Goal: Task Accomplishment & Management: Use online tool/utility

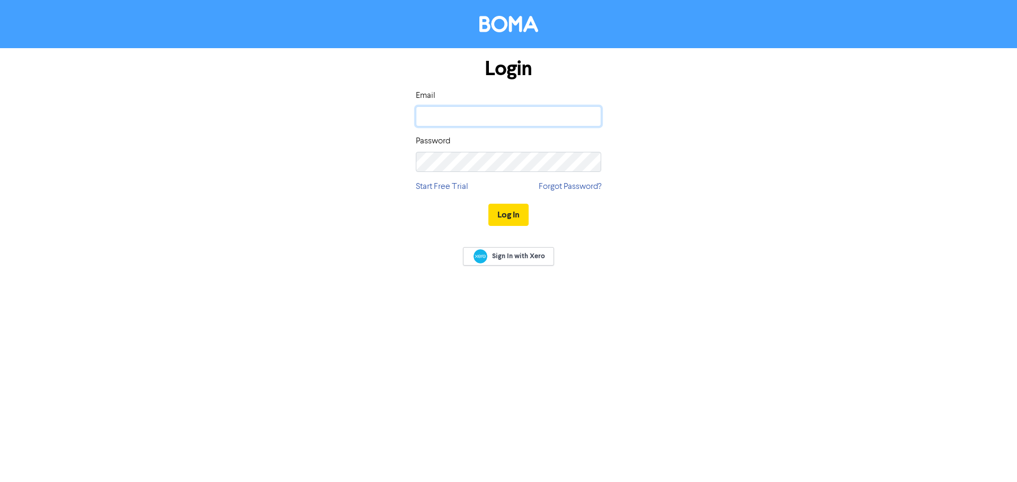
click at [504, 125] on input "email" at bounding box center [508, 116] width 185 height 20
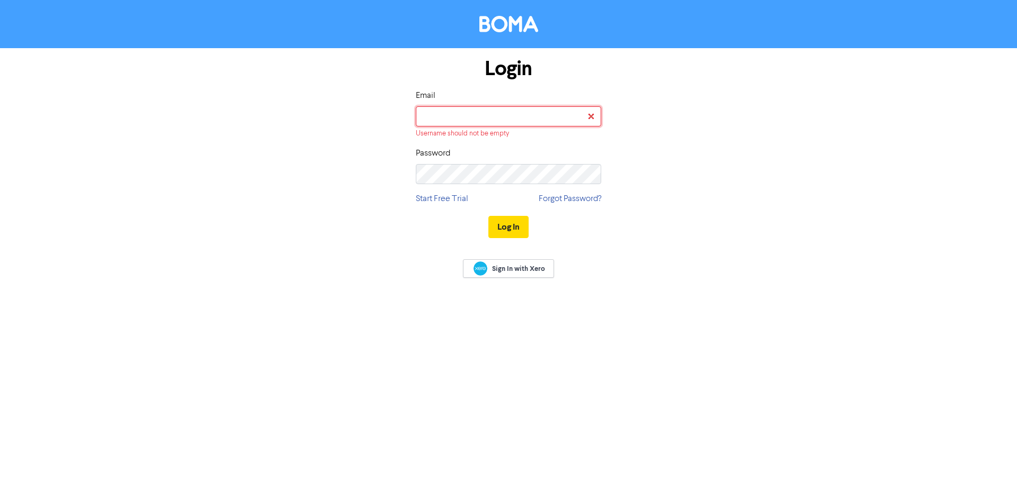
drag, startPoint x: 517, startPoint y: 124, endPoint x: 517, endPoint y: 118, distance: 6.4
click at [517, 124] on input "email" at bounding box center [508, 116] width 185 height 20
type input "[PERSON_NAME][EMAIL_ADDRESS][DOMAIN_NAME]"
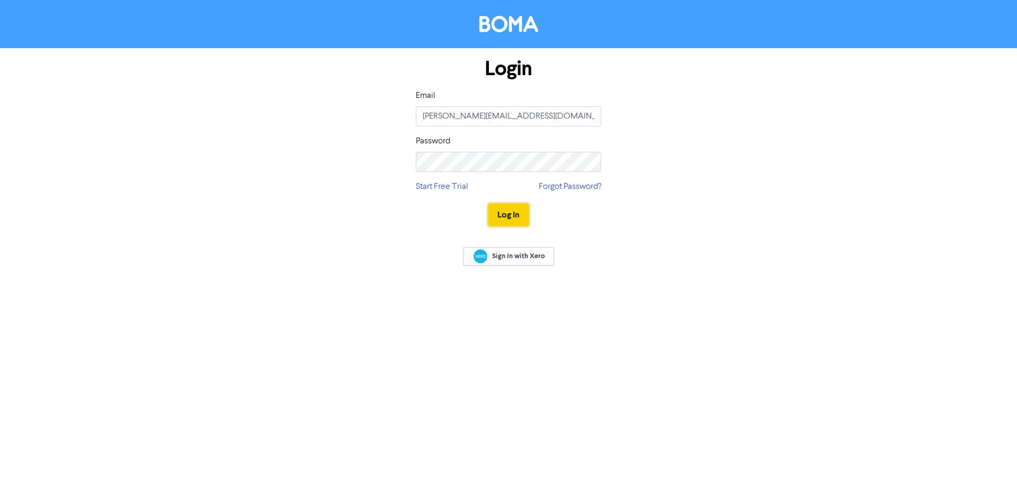
click at [517, 209] on button "Log In" at bounding box center [508, 215] width 40 height 22
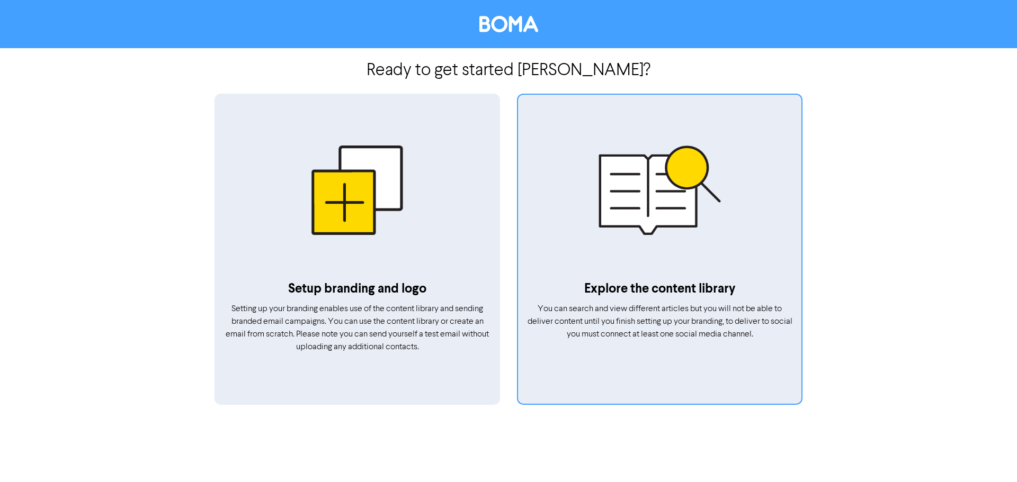
click at [638, 210] on div at bounding box center [659, 190] width 283 height 179
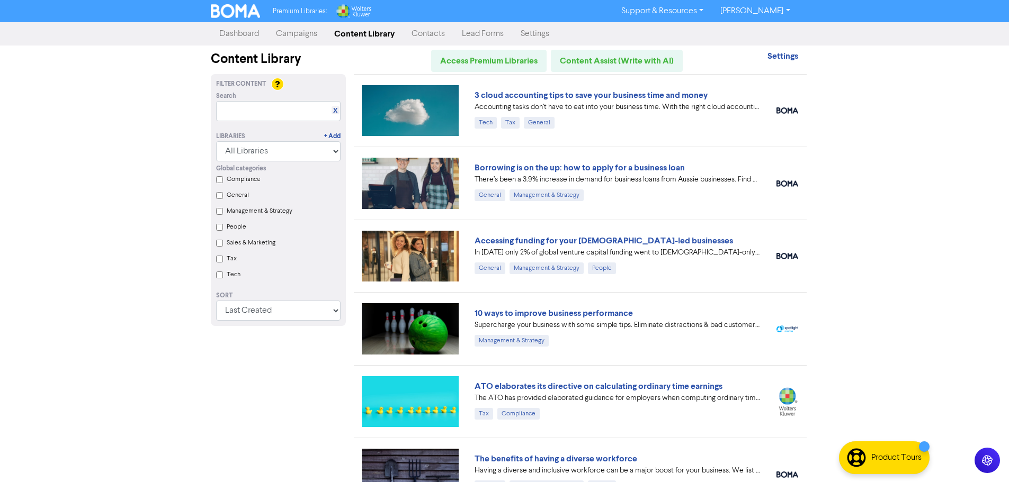
click at [303, 34] on link "Campaigns" at bounding box center [296, 33] width 58 height 21
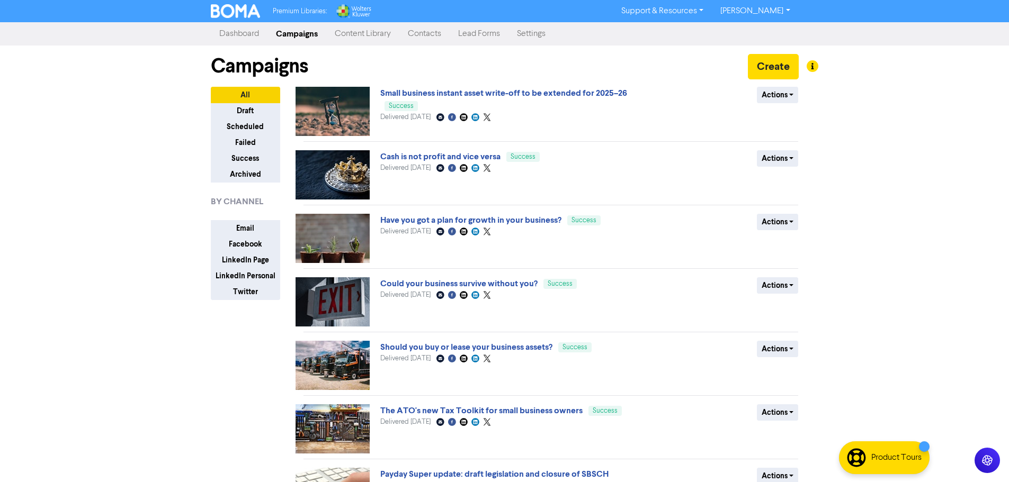
click at [362, 37] on link "Content Library" at bounding box center [362, 33] width 73 height 21
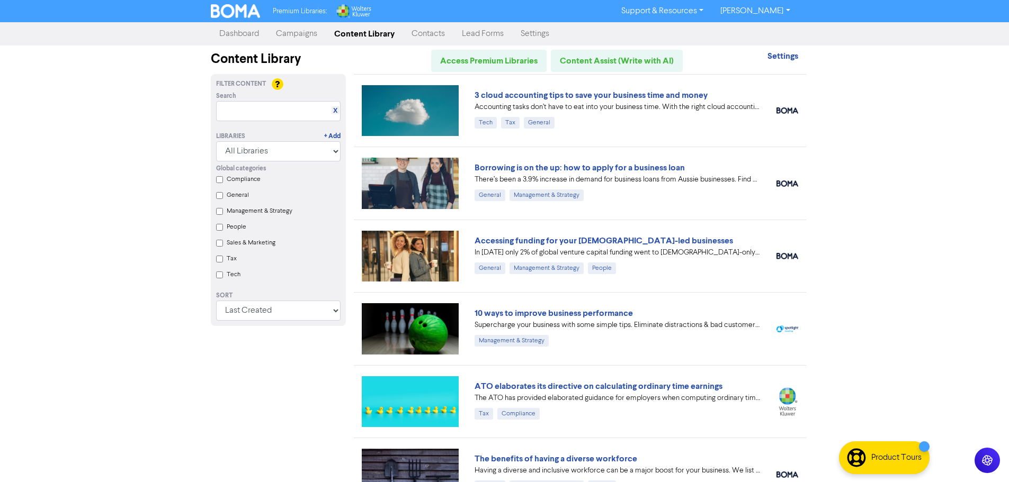
click at [219, 261] on input "Tax" at bounding box center [219, 259] width 7 height 7
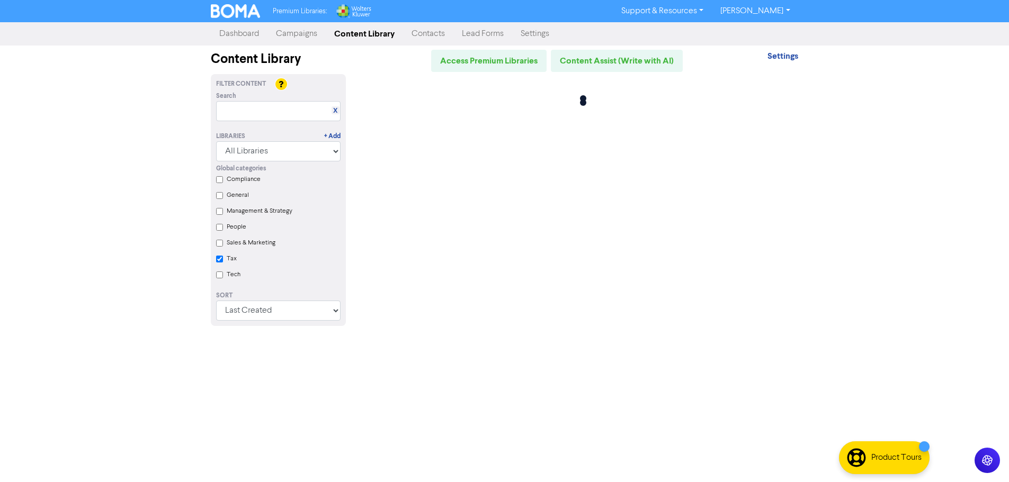
checkbox input "true"
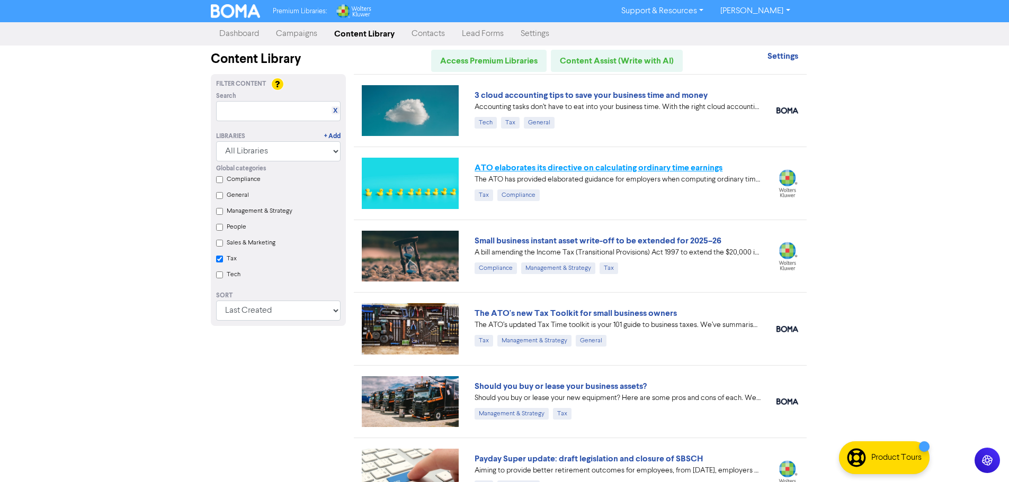
click at [563, 170] on link "ATO elaborates its directive on calculating ordinary time earnings" at bounding box center [599, 168] width 248 height 11
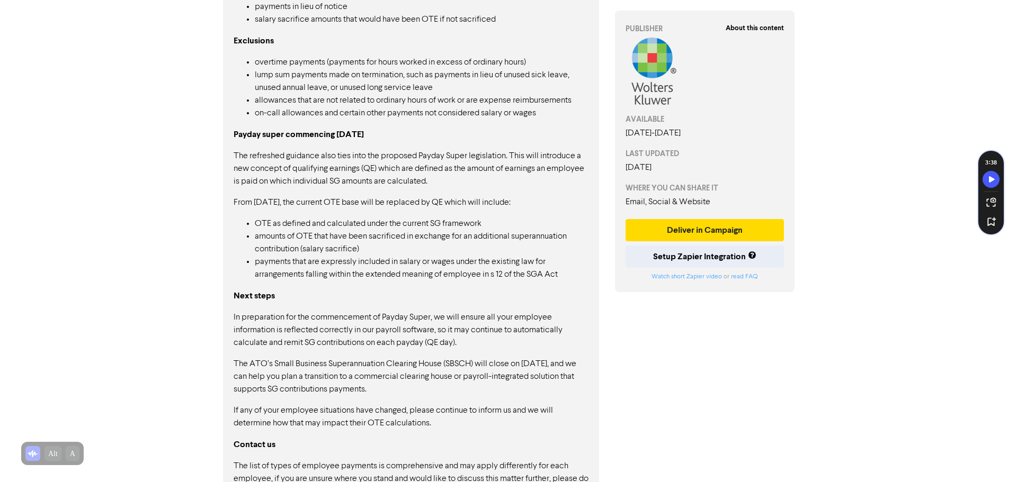
scroll to position [835, 0]
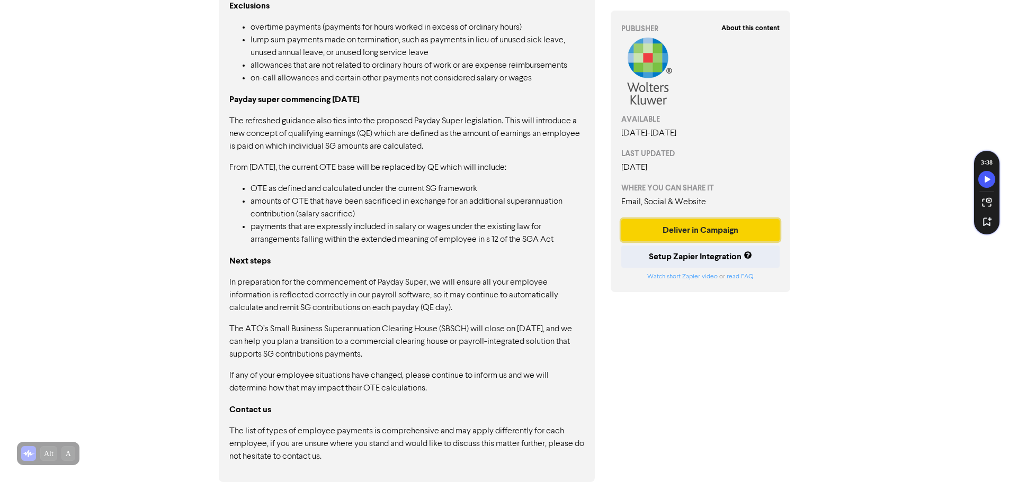
click at [713, 230] on button "Deliver in Campaign" at bounding box center [700, 230] width 159 height 22
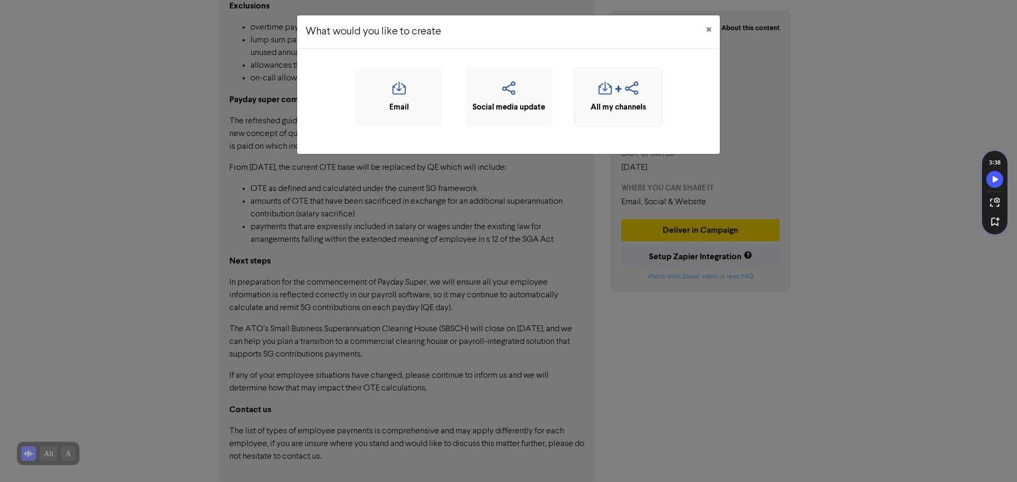
click at [611, 77] on div "All my channels" at bounding box center [618, 97] width 88 height 59
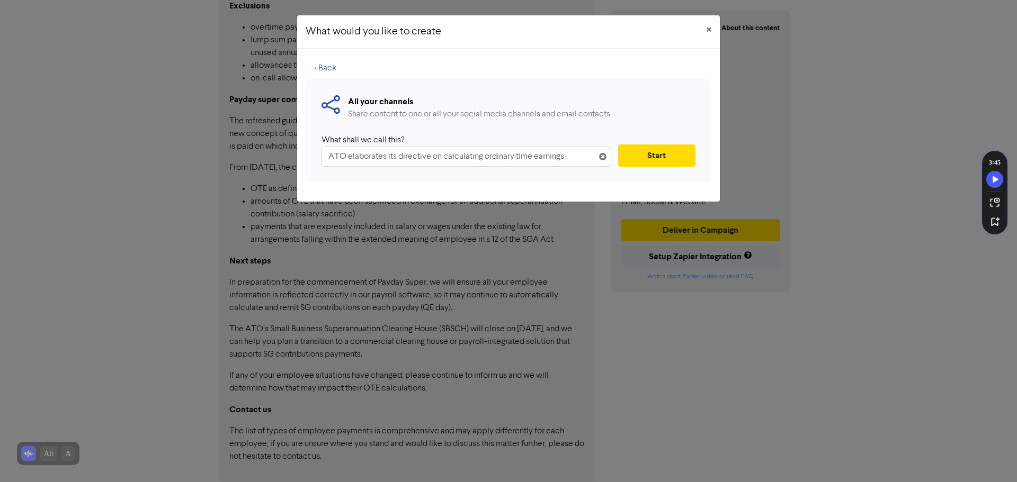
drag, startPoint x: 573, startPoint y: 153, endPoint x: 209, endPoint y: 163, distance: 363.5
click at [210, 163] on div "What would you like to create × < Back All your channels Share content to one o…" at bounding box center [508, 241] width 1017 height 482
click at [637, 103] on div "All your channels Share content to one or all your social media channels and em…" at bounding box center [508, 109] width 374 height 28
click at [657, 159] on button "Start" at bounding box center [656, 156] width 77 height 22
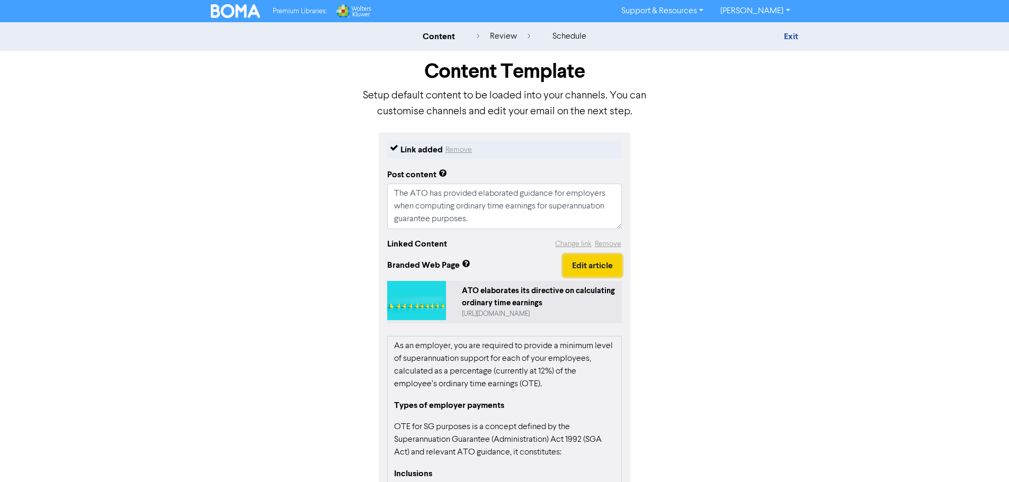
click at [597, 264] on button "Edit article" at bounding box center [592, 266] width 59 height 22
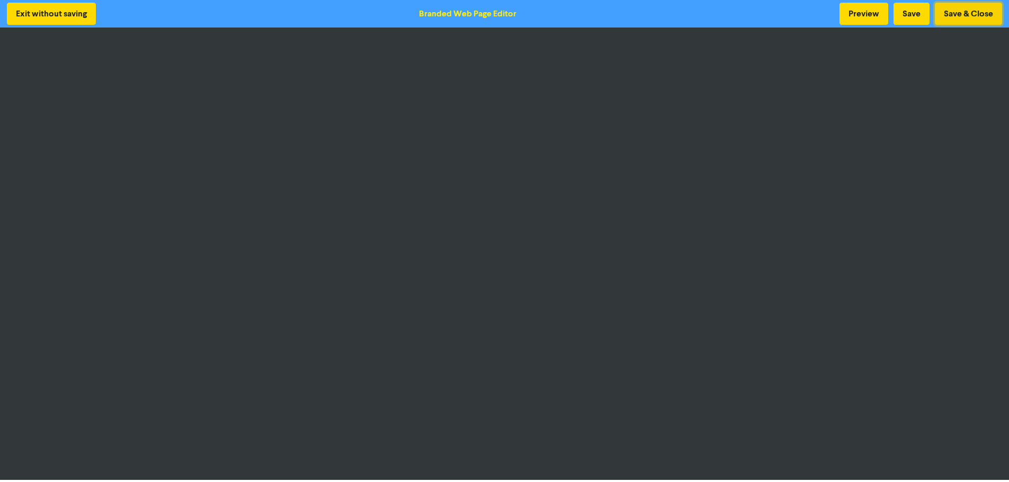
click at [967, 15] on button "Save & Close" at bounding box center [968, 14] width 67 height 22
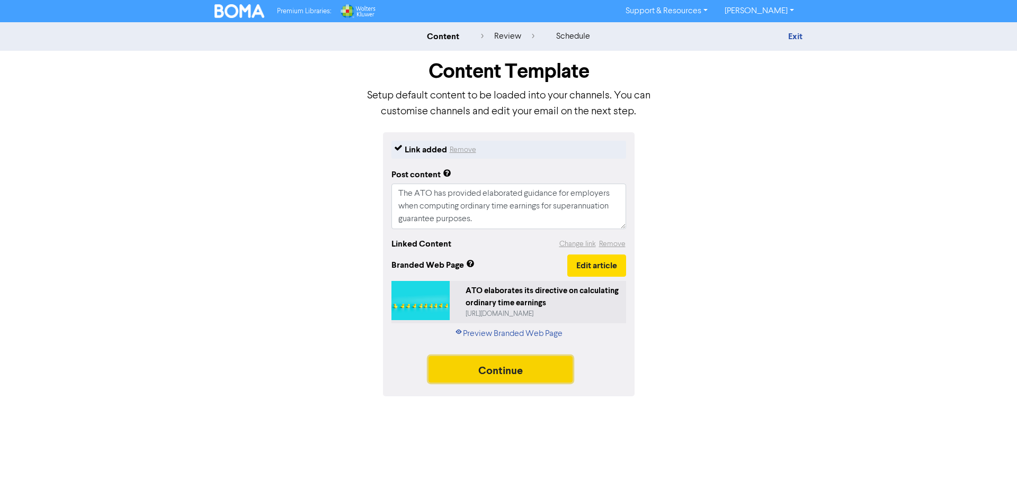
click at [547, 370] on button "Continue" at bounding box center [500, 369] width 144 height 26
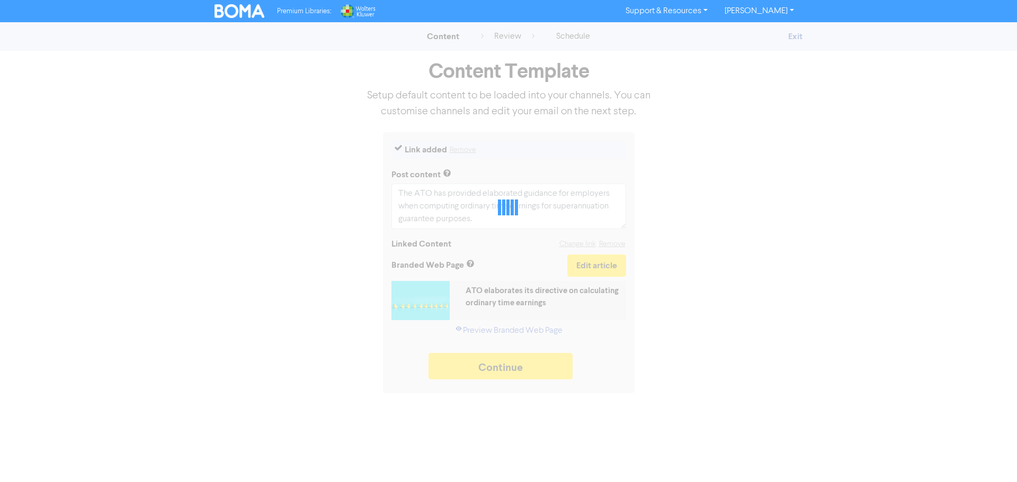
type textarea "x"
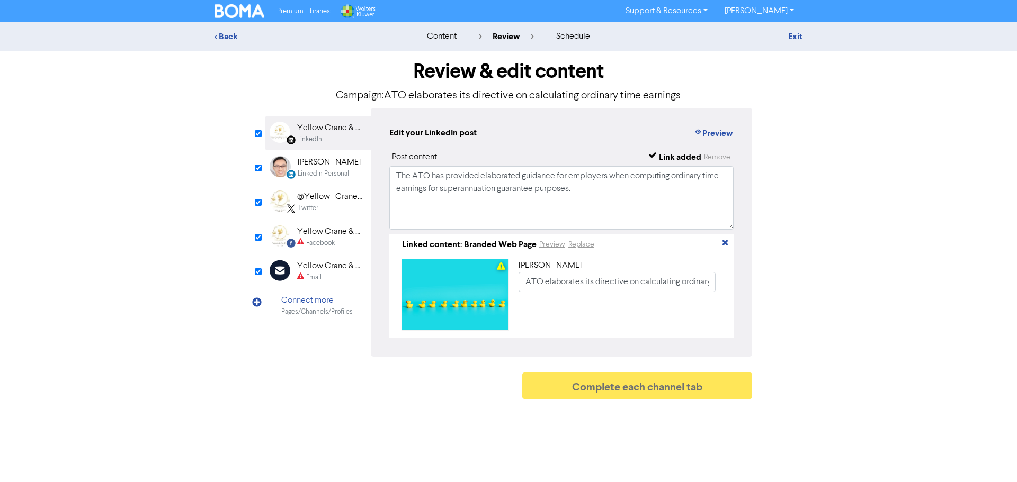
click at [321, 225] on div "Facebook Created with Sketch. Yellow Crane & Co. - Your Local Accounting & Tax …" at bounding box center [318, 237] width 106 height 34
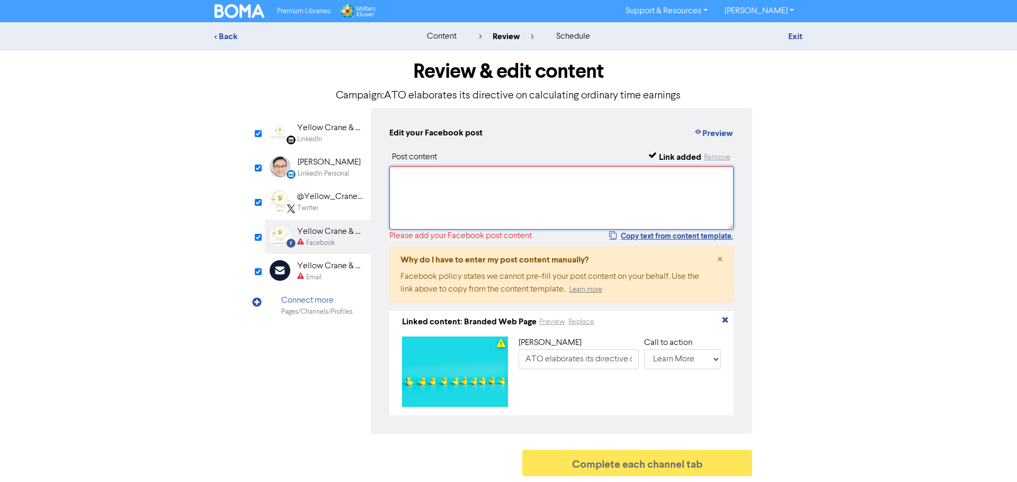
click at [432, 188] on textarea at bounding box center [561, 198] width 344 height 64
paste textarea "ATO elaborates its directive on calculating ordinary time earnings"
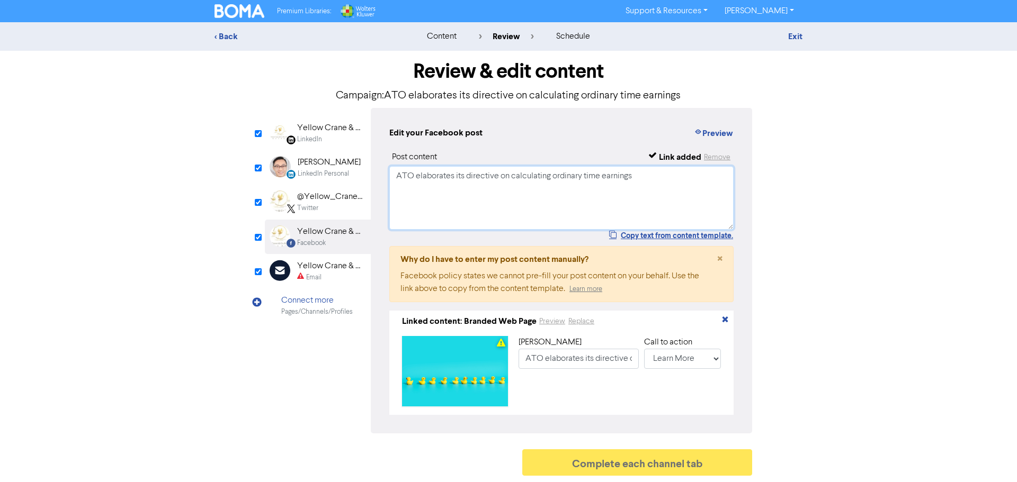
type textarea "ATO elaborates its directive on calculating ordinary time earnings"
click at [310, 275] on div "Email" at bounding box center [313, 278] width 15 height 10
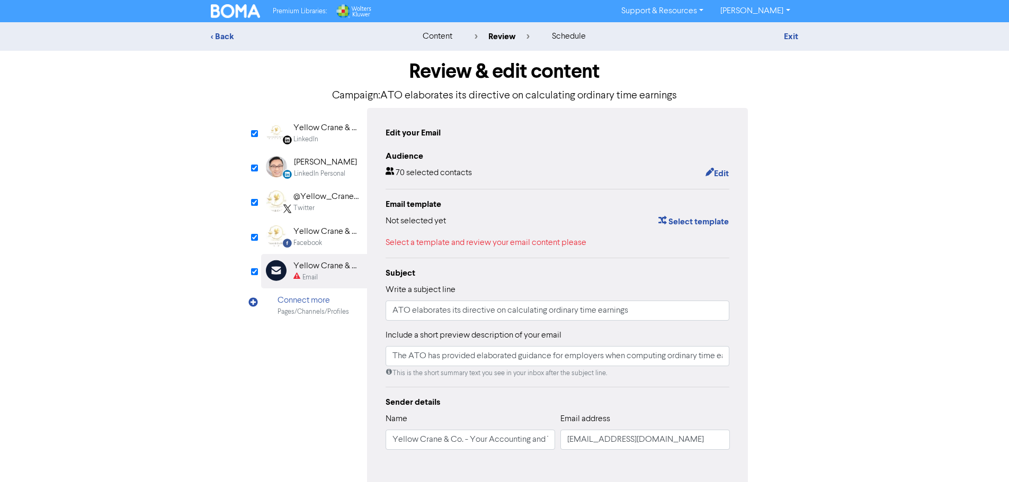
click at [705, 213] on div "Email template Not selected yet Select template Select a template and review yo…" at bounding box center [558, 223] width 344 height 51
click at [705, 221] on button "Select template" at bounding box center [693, 222] width 71 height 14
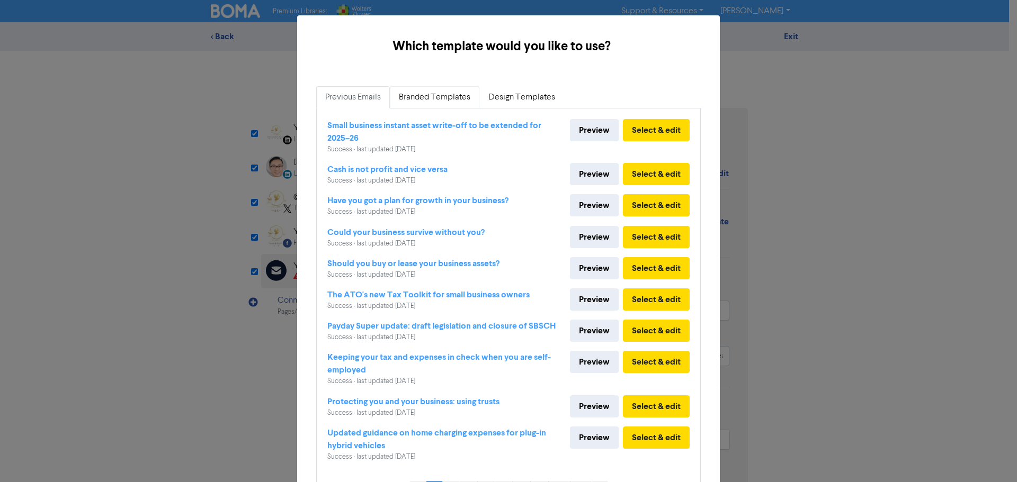
click at [434, 96] on link "Branded Templates" at bounding box center [435, 97] width 90 height 22
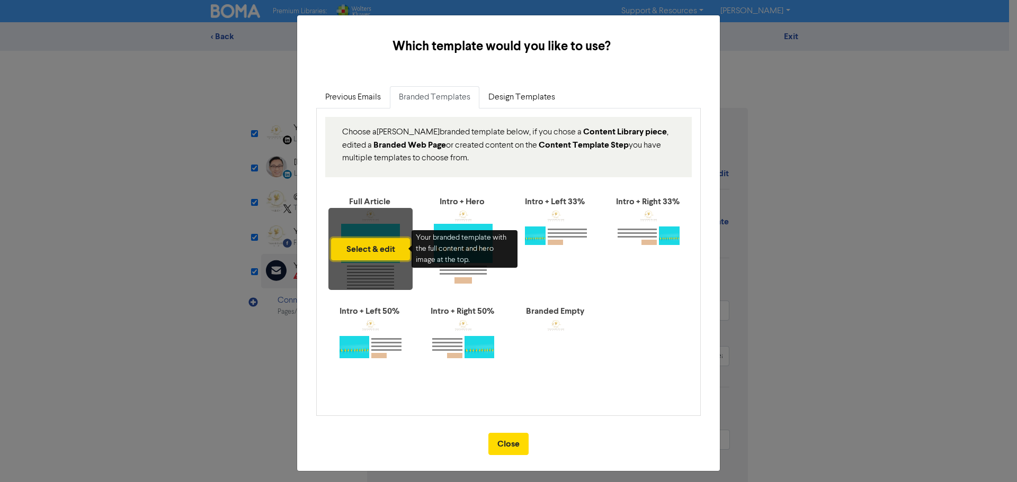
click at [374, 250] on button "Select & edit" at bounding box center [370, 249] width 79 height 22
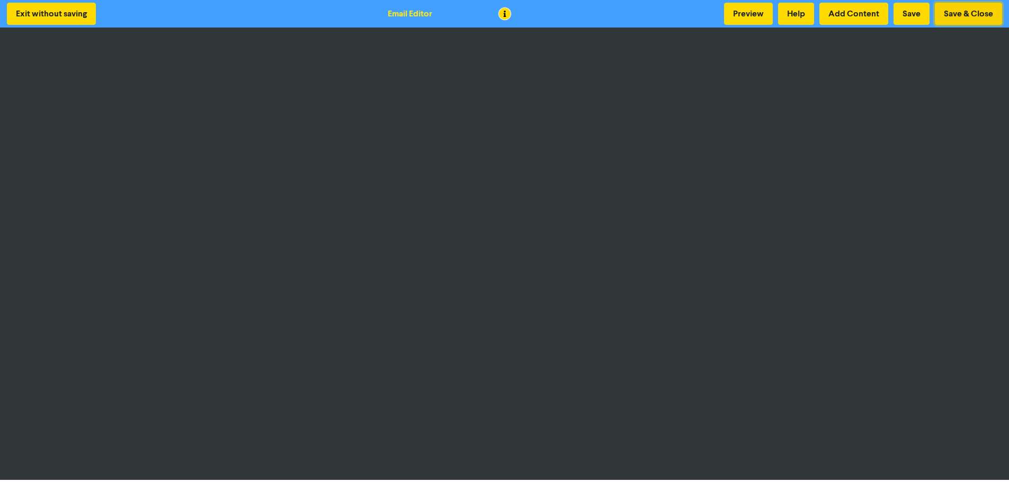
click at [970, 14] on button "Save & Close" at bounding box center [968, 14] width 67 height 22
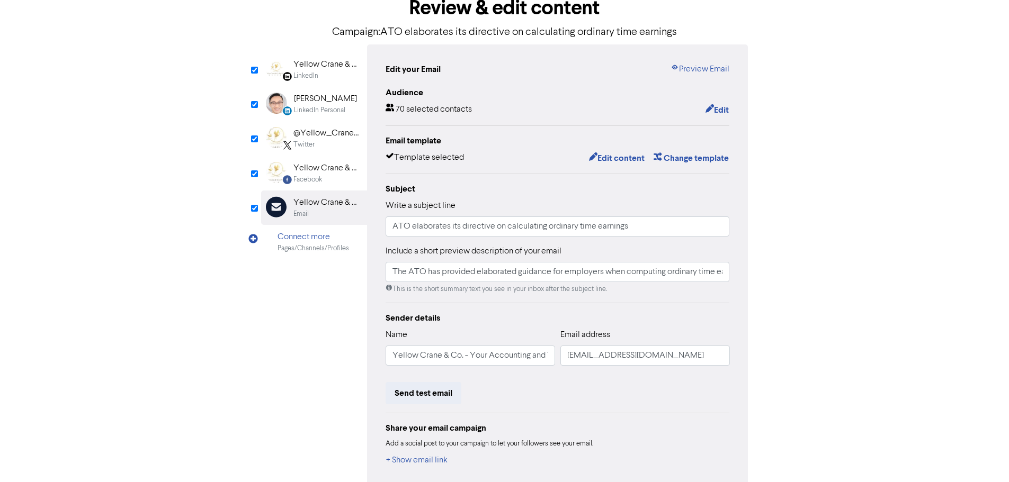
scroll to position [116, 0]
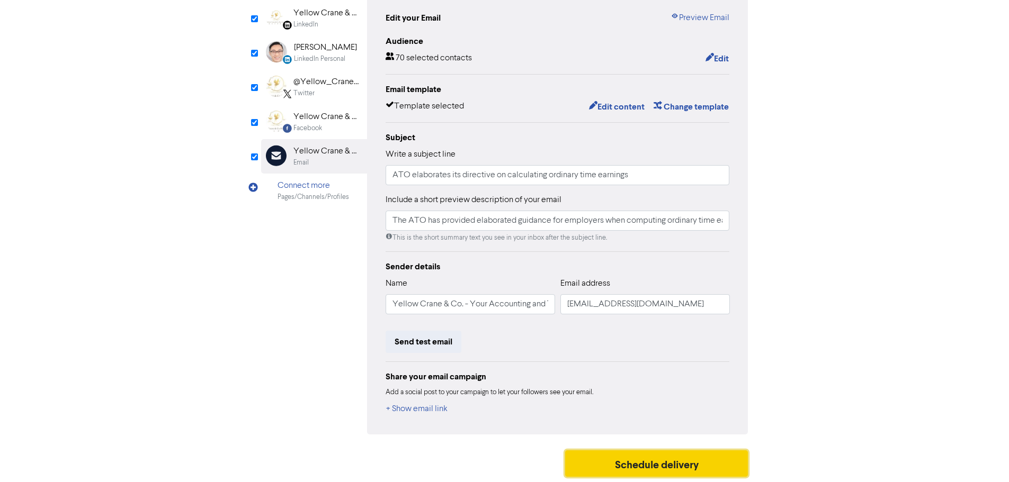
click at [678, 461] on button "Schedule delivery" at bounding box center [656, 464] width 183 height 26
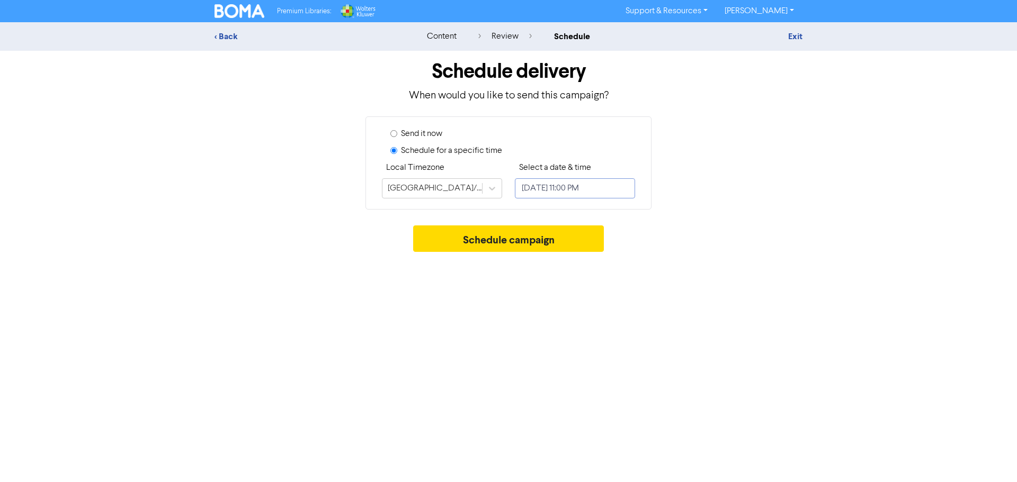
click at [577, 186] on input "[DATE] 11:00 PM" at bounding box center [575, 188] width 120 height 20
select select "9"
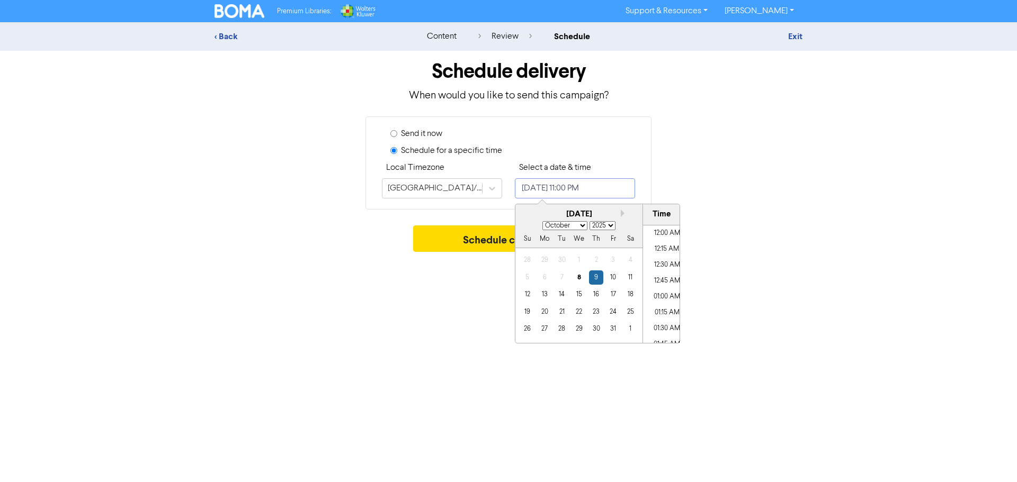
scroll to position [1408, 0]
click at [598, 277] on div "9" at bounding box center [596, 278] width 14 height 14
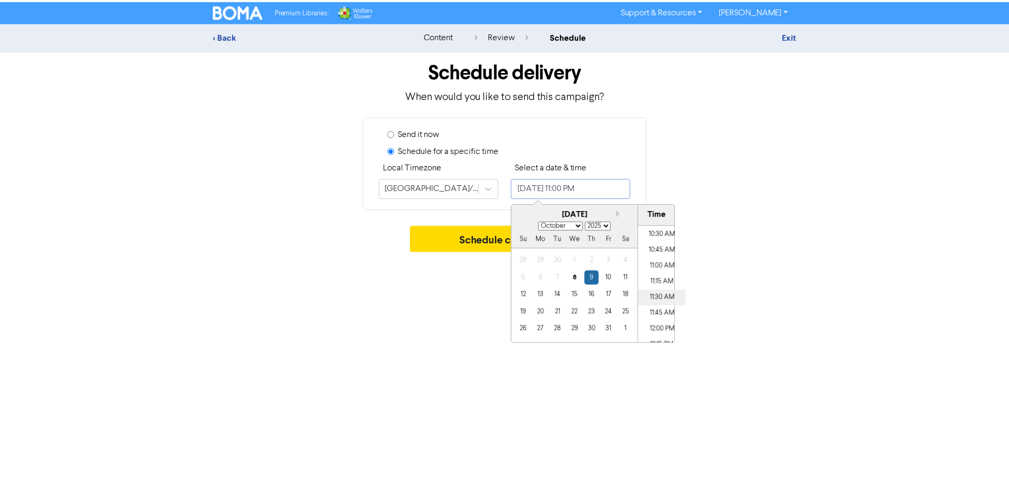
scroll to position [560, 0]
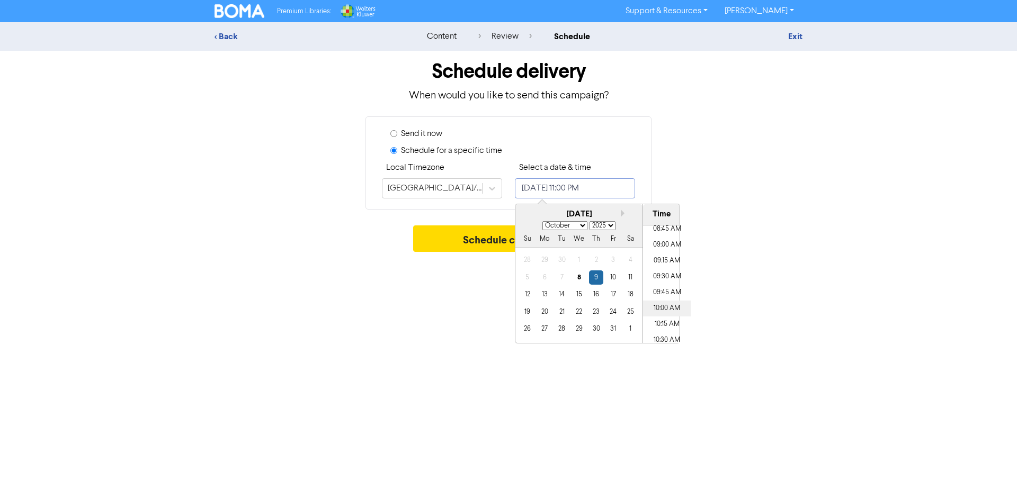
click at [664, 311] on li "10:00 AM" at bounding box center [667, 309] width 48 height 16
type input "[DATE] 10:00 AM"
click at [480, 287] on div "Premium Libraries: Support & Resources Video Tutorials FAQ & Guides Marketing E…" at bounding box center [508, 241] width 1017 height 482
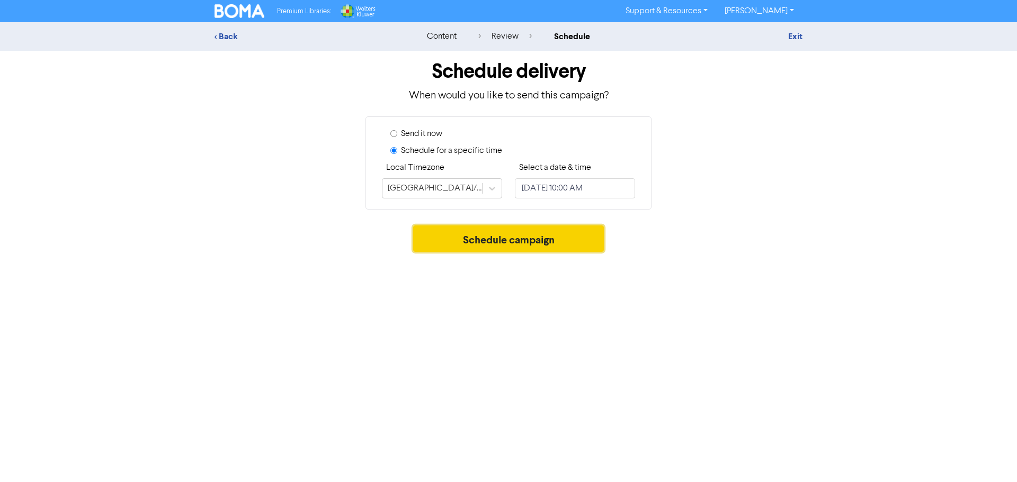
click at [498, 240] on button "Schedule campaign" at bounding box center [508, 239] width 191 height 26
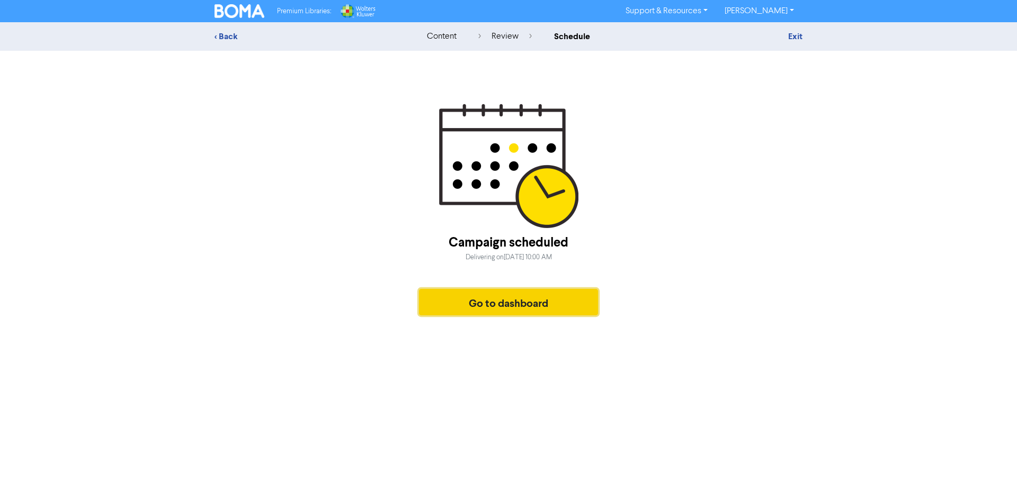
click at [524, 297] on button "Go to dashboard" at bounding box center [508, 302] width 179 height 26
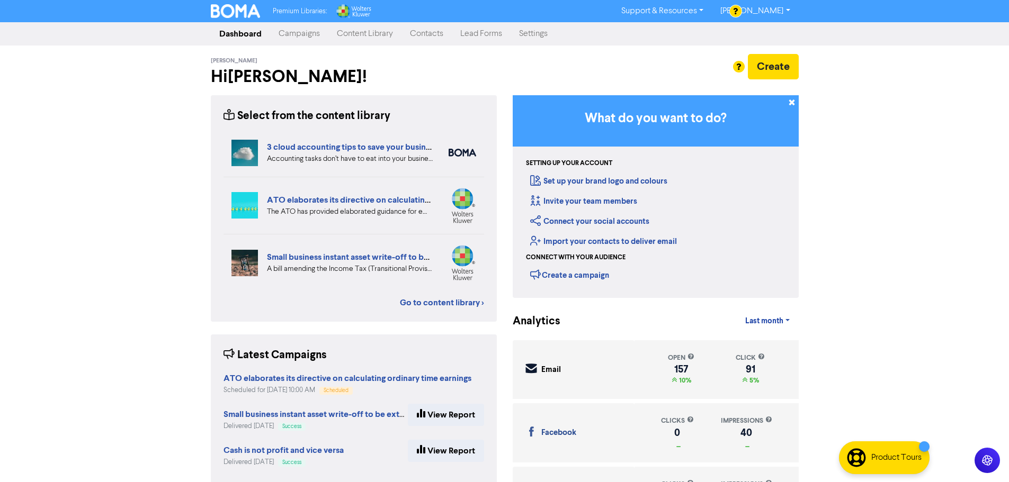
click at [305, 30] on link "Campaigns" at bounding box center [299, 33] width 58 height 21
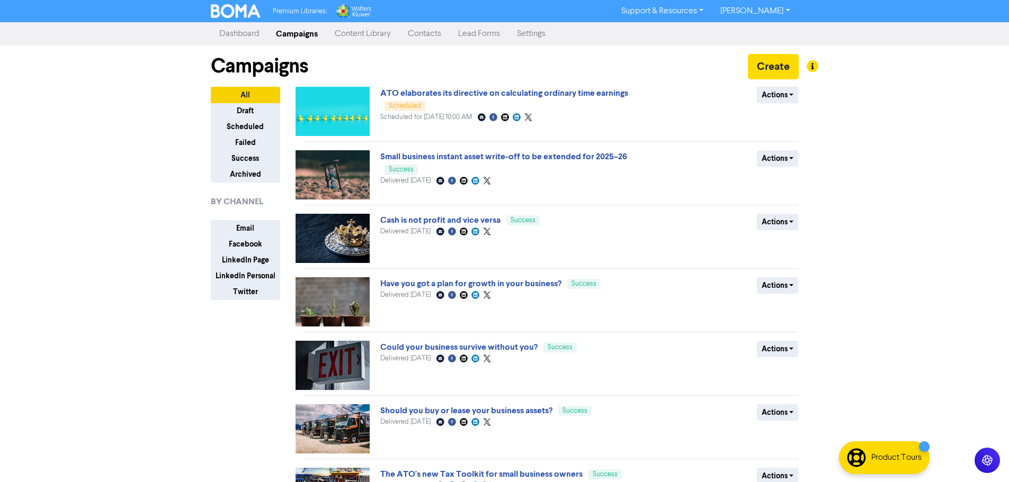
click at [356, 33] on link "Content Library" at bounding box center [362, 33] width 73 height 21
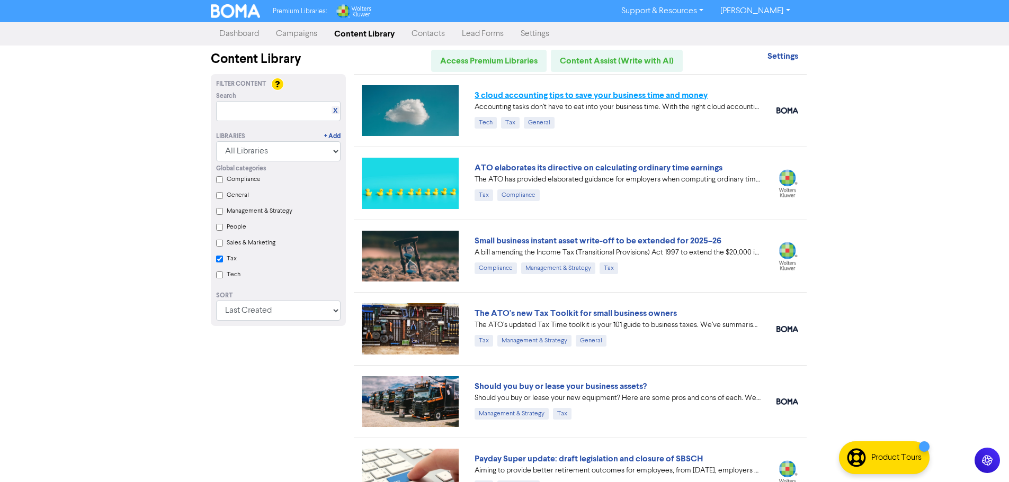
click at [639, 100] on link "3 cloud accounting tips to save your business time and money" at bounding box center [591, 95] width 233 height 11
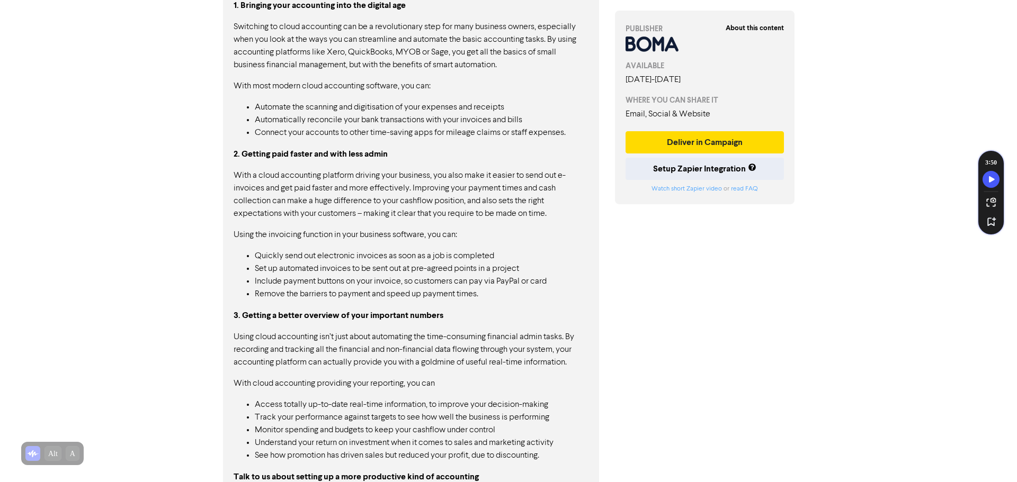
scroll to position [745, 0]
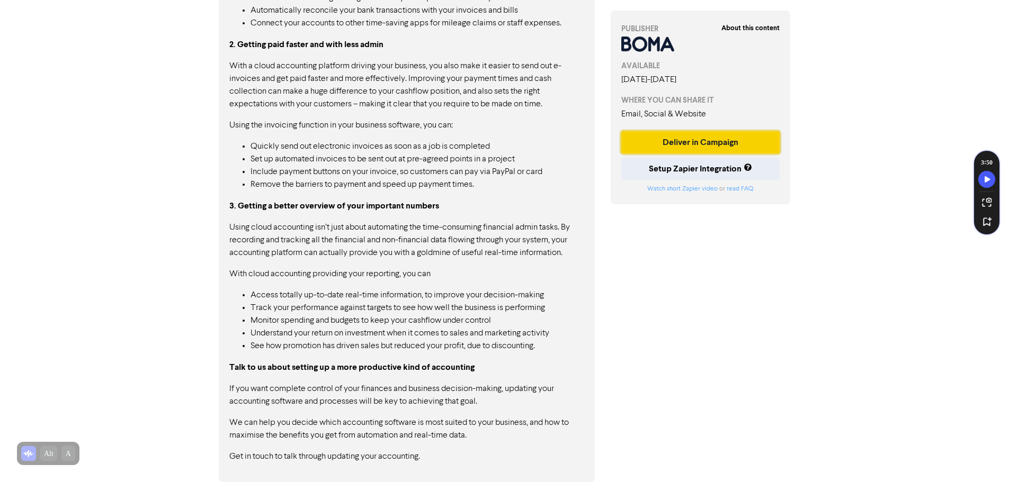
click at [716, 146] on button "Deliver in Campaign" at bounding box center [700, 142] width 159 height 22
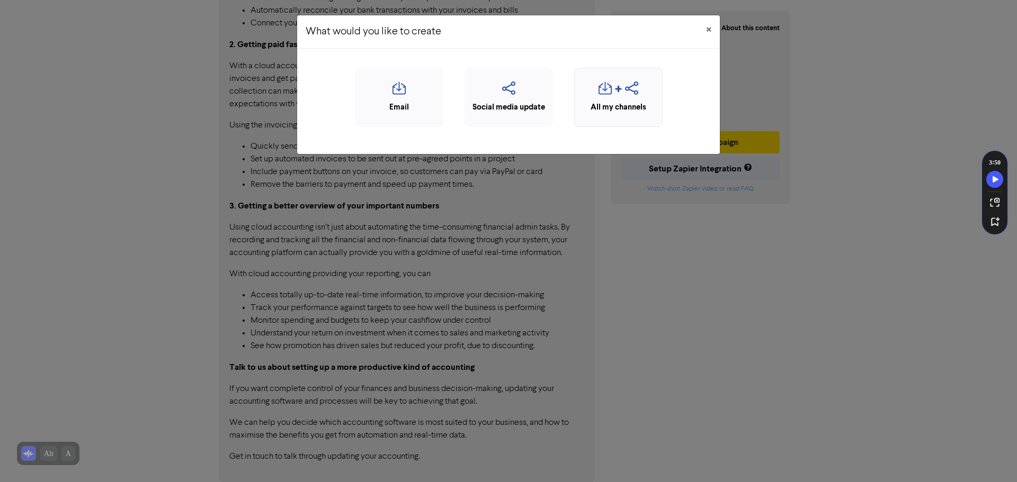
click at [611, 94] on icon "button" at bounding box center [604, 92] width 13 height 20
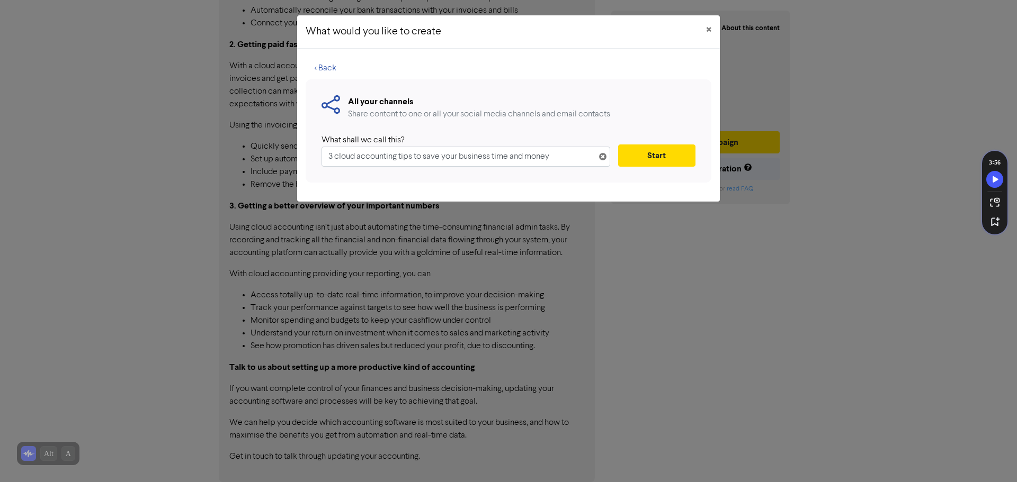
drag, startPoint x: 291, startPoint y: 155, endPoint x: 176, endPoint y: 148, distance: 115.1
click at [176, 148] on div "What would you like to create × < Back All your channels Share content to one o…" at bounding box center [508, 241] width 1017 height 482
click at [659, 155] on button "Start" at bounding box center [656, 156] width 77 height 22
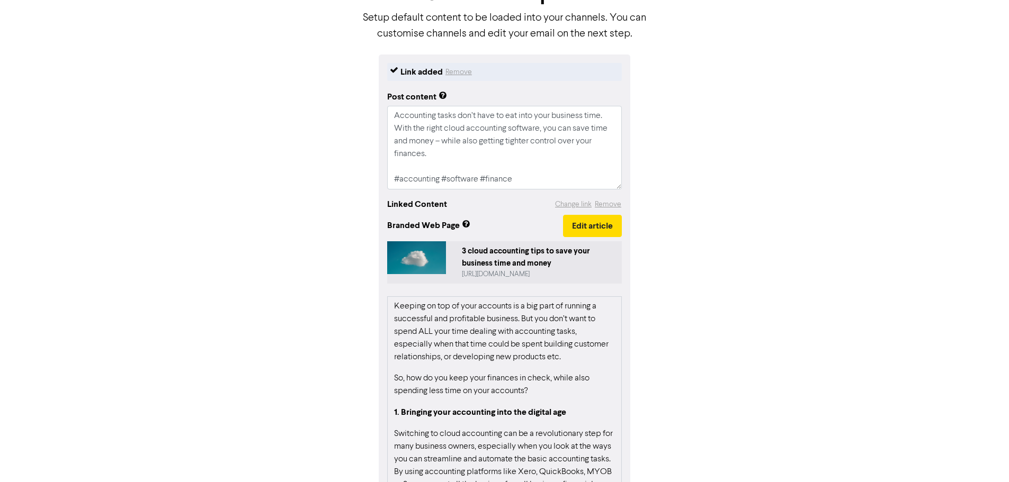
scroll to position [161, 0]
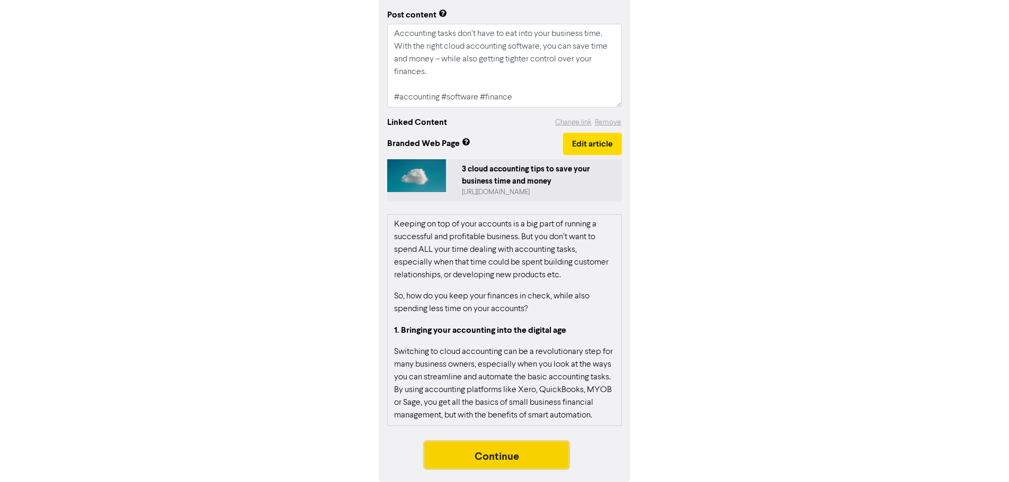
click at [471, 455] on button "Continue" at bounding box center [497, 455] width 144 height 26
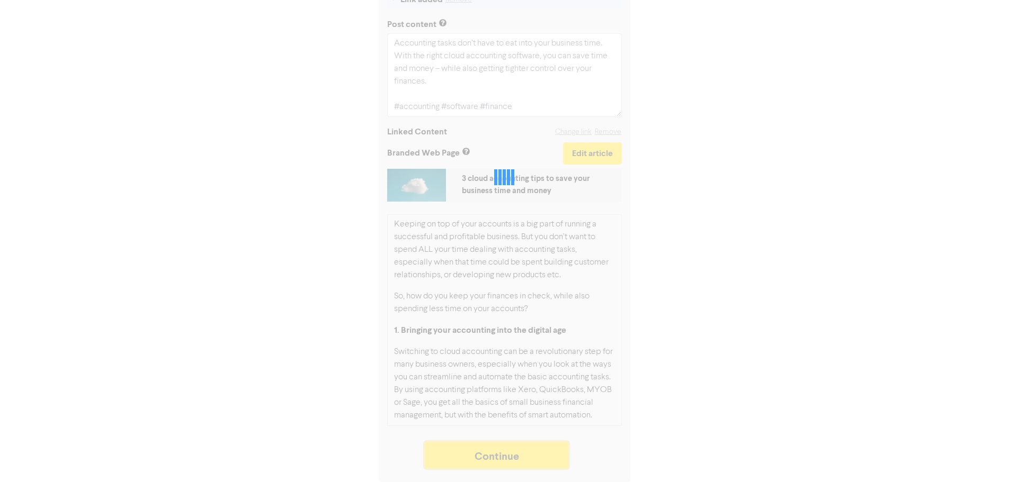
scroll to position [151, 0]
type textarea "x"
select select "LEARN_MORE"
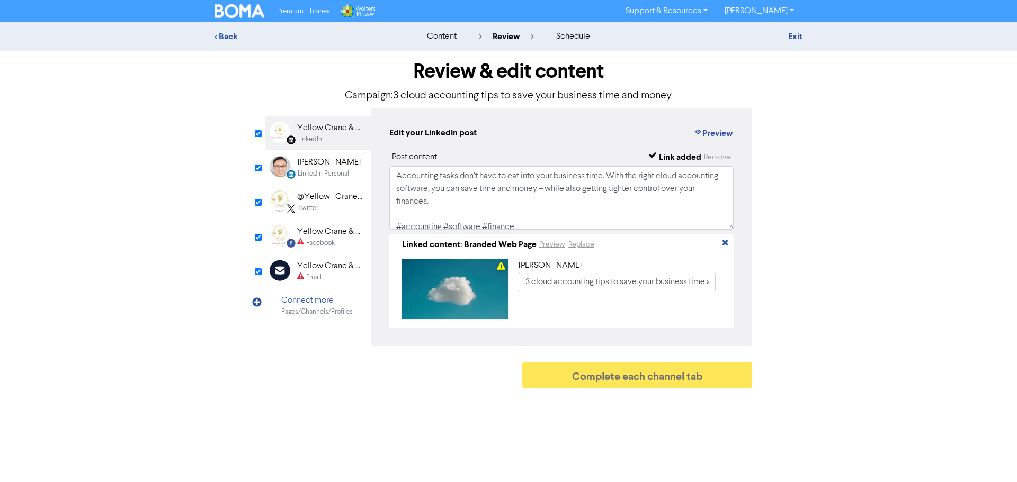
click at [308, 205] on div "Twitter" at bounding box center [307, 208] width 21 height 10
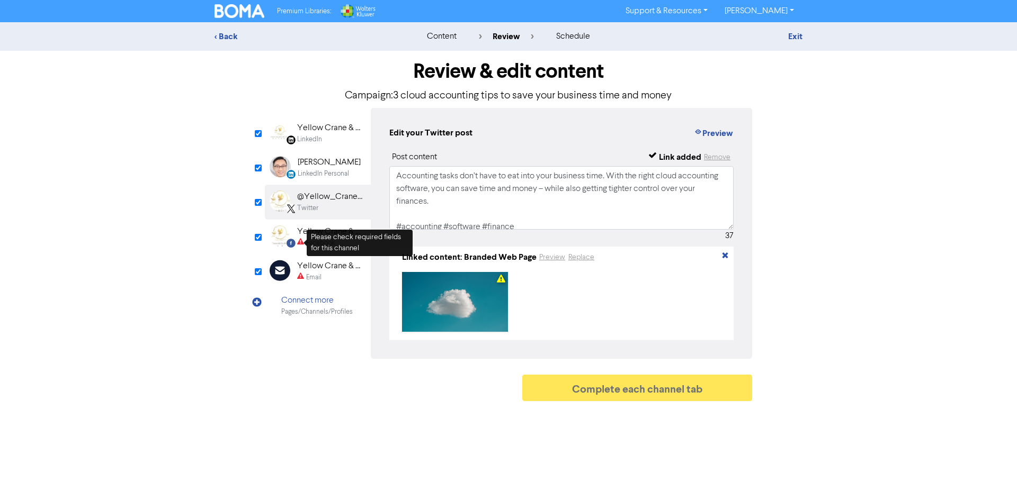
click at [300, 237] on div "Yellow Crane & Co. - Your Local Accounting & Tax Specialist" at bounding box center [331, 232] width 68 height 13
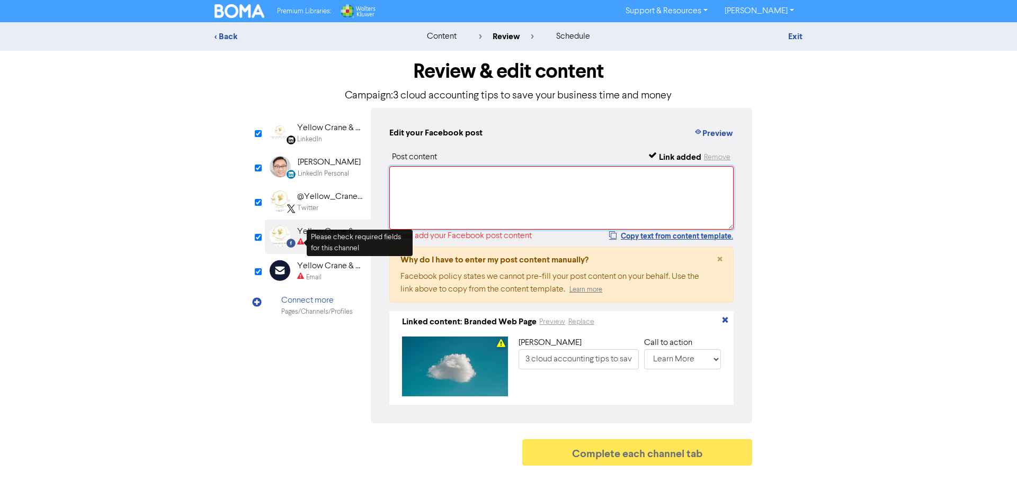
click at [449, 195] on textarea at bounding box center [561, 198] width 344 height 64
paste textarea "3 cloud accounting tips to save your business time and money"
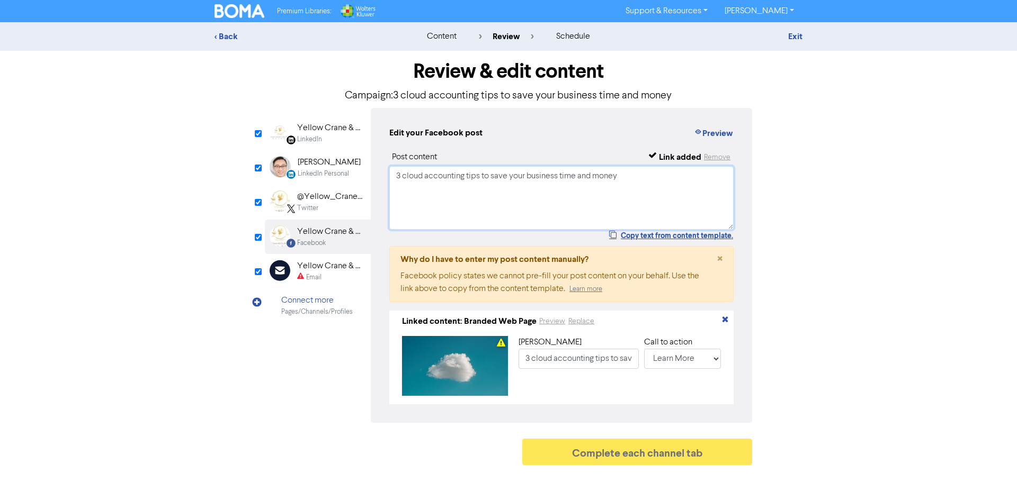
type textarea "3 cloud accounting tips to save your business time and money"
click at [303, 265] on div "Yellow Crane & Co. - Your Accounting and Tax Specialist" at bounding box center [331, 266] width 68 height 13
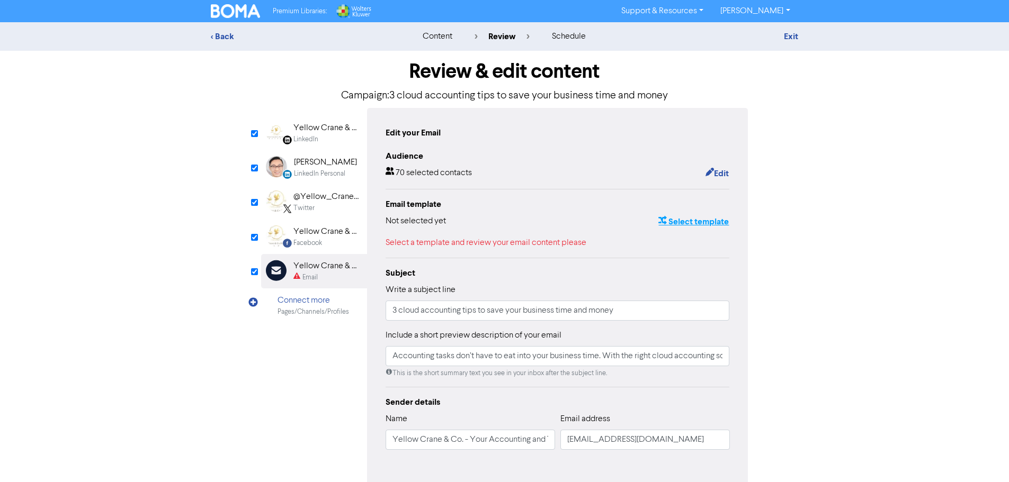
click at [716, 229] on button "Select template" at bounding box center [693, 222] width 71 height 14
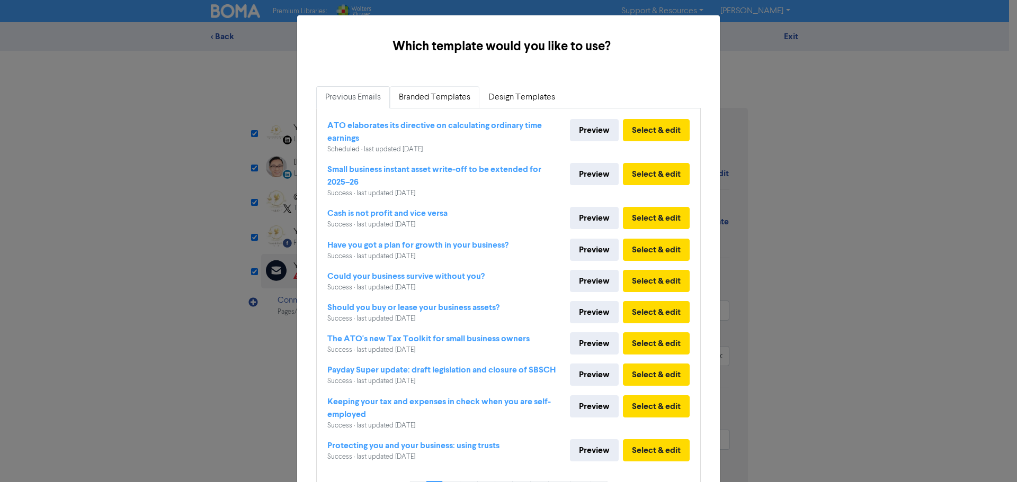
click at [419, 99] on link "Branded Templates" at bounding box center [435, 97] width 90 height 22
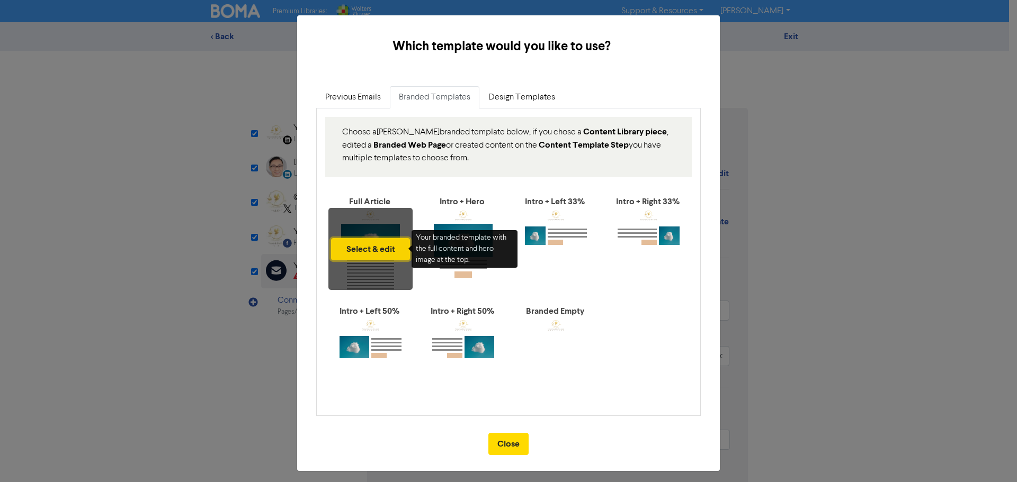
click at [371, 239] on button "Select & edit" at bounding box center [370, 249] width 79 height 22
type input "Accounting tasks don’t have to eat into your business time. With the right clou…"
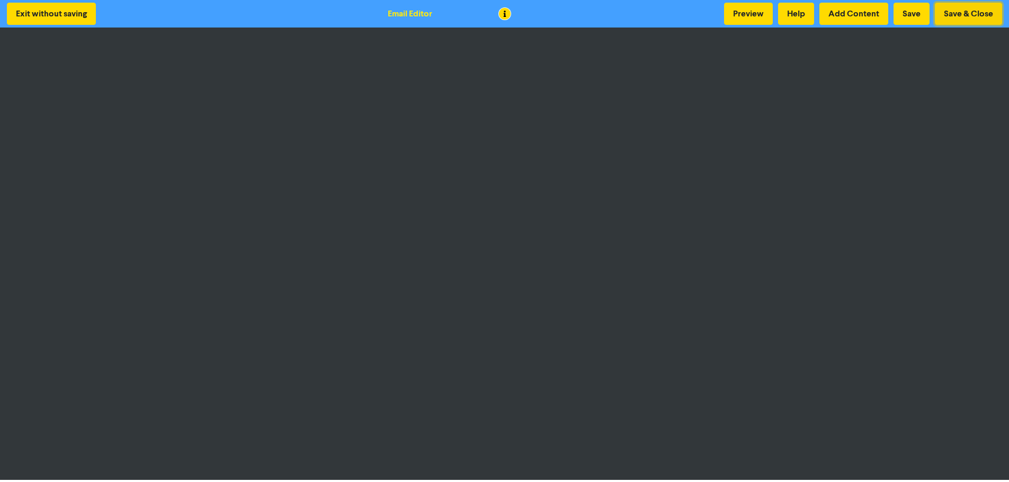
click at [980, 11] on button "Save & Close" at bounding box center [968, 14] width 67 height 22
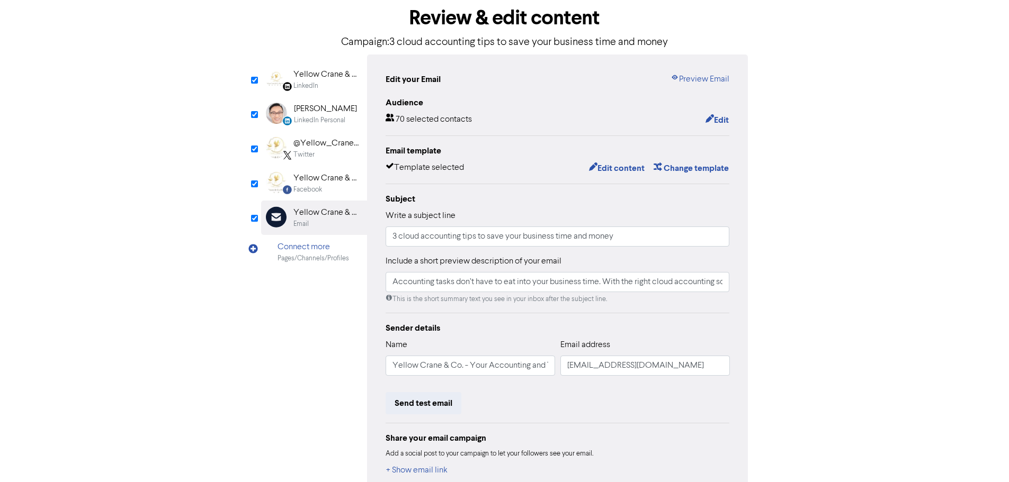
scroll to position [116, 0]
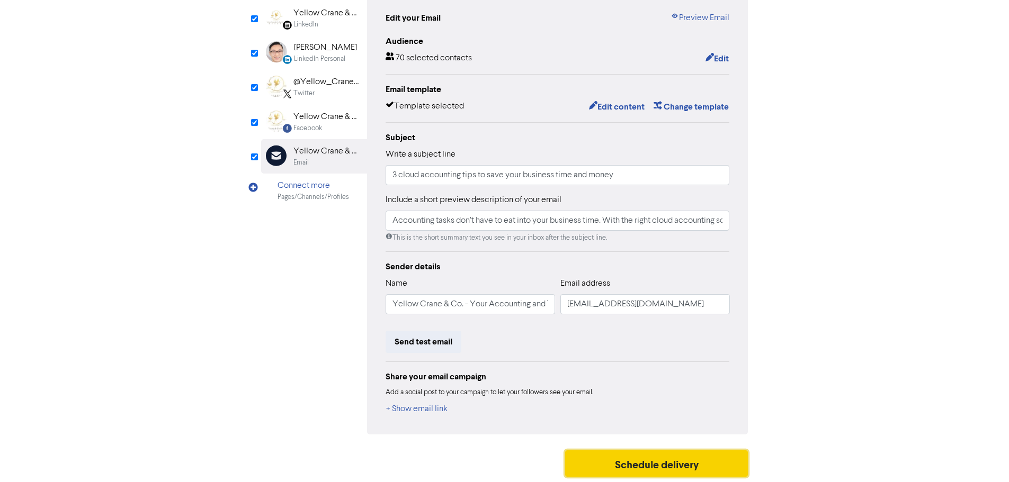
click at [662, 461] on button "Schedule delivery" at bounding box center [656, 464] width 183 height 26
type input "Accounting tasks don’t have to eat into your business time. With the right clou…"
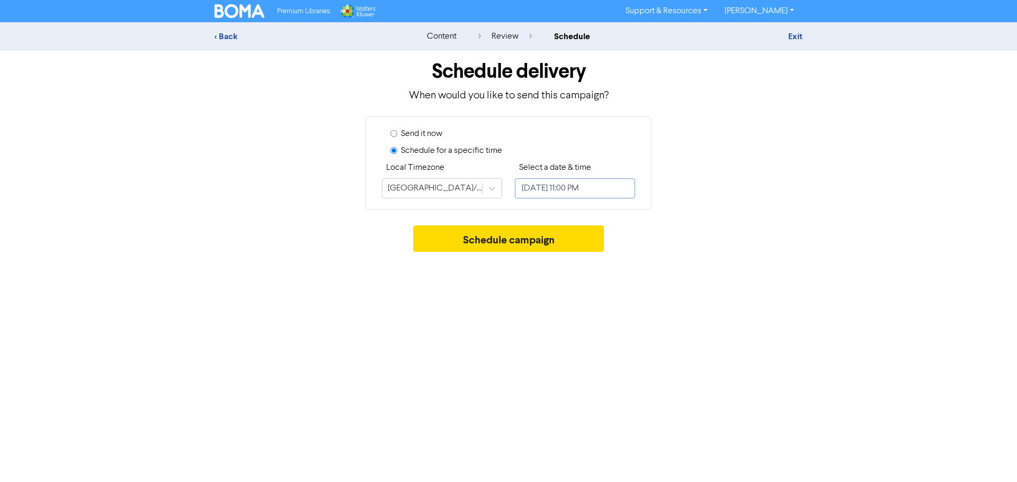
select select "9"
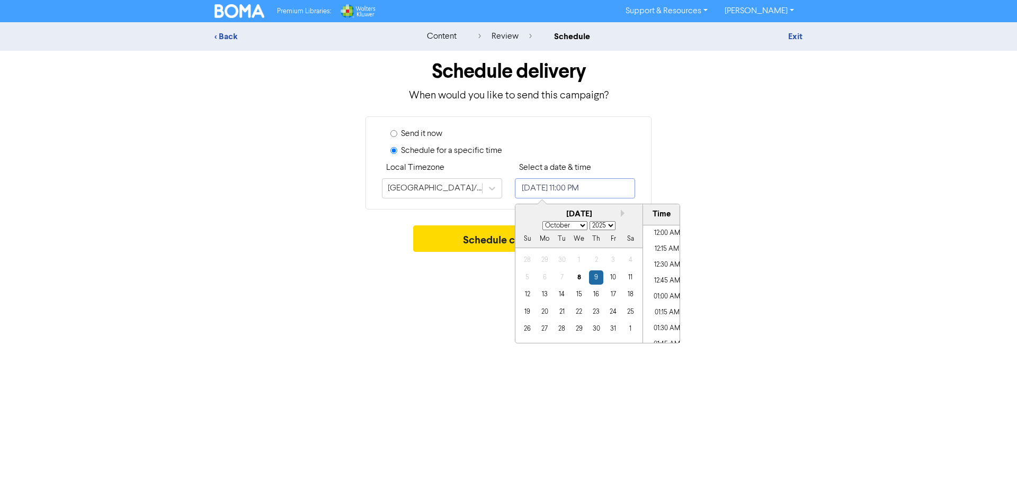
click at [564, 190] on input "[DATE] 11:00 PM" at bounding box center [575, 188] width 120 height 20
click at [562, 298] on div "14" at bounding box center [562, 295] width 14 height 14
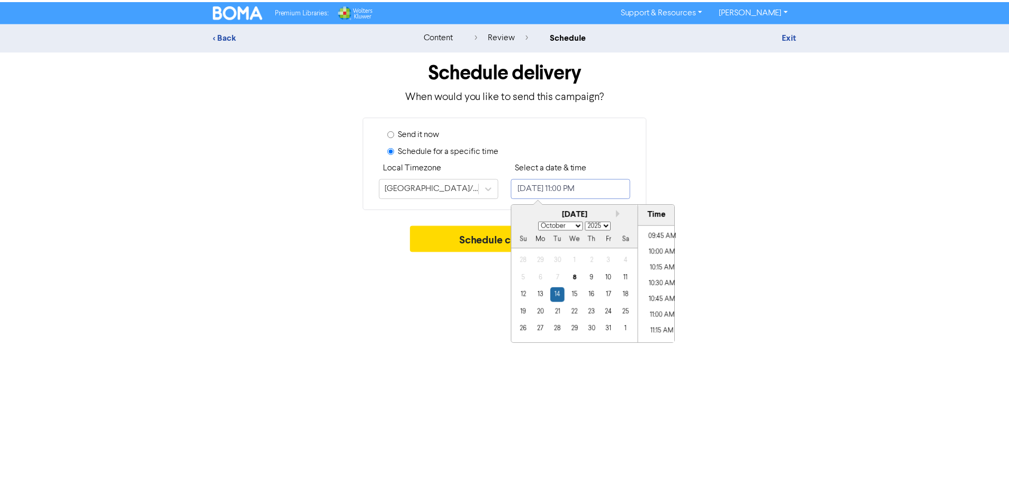
scroll to position [613, 0]
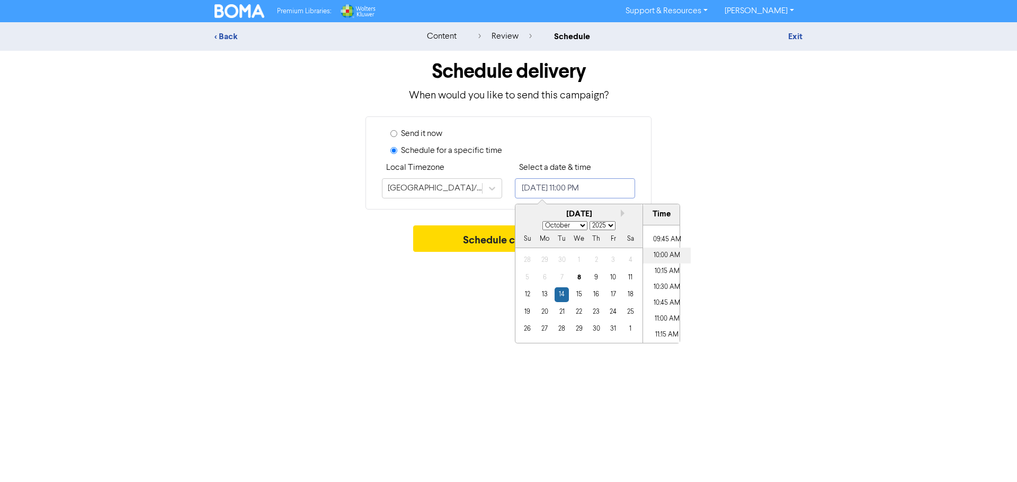
click at [667, 260] on li "10:00 AM" at bounding box center [667, 256] width 48 height 16
type input "[DATE] 10:00 AM"
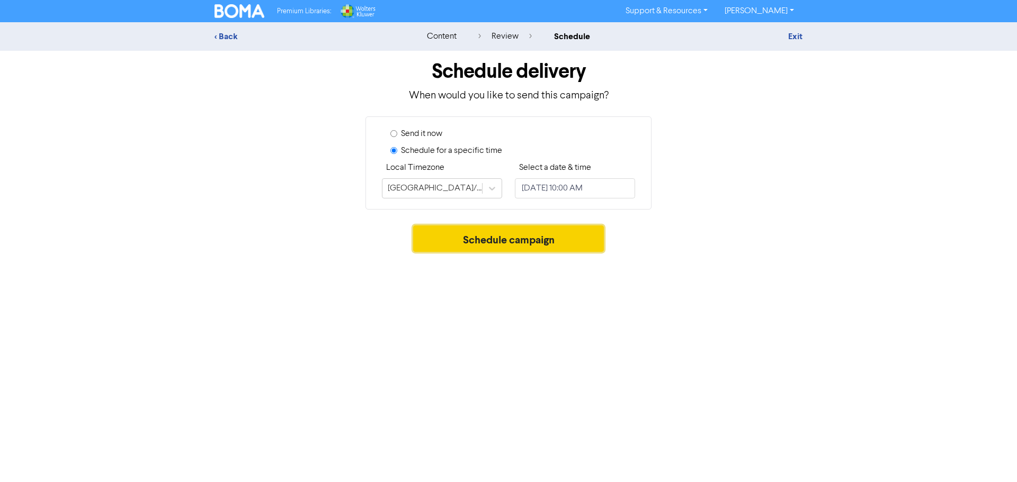
click at [476, 244] on button "Schedule campaign" at bounding box center [508, 239] width 191 height 26
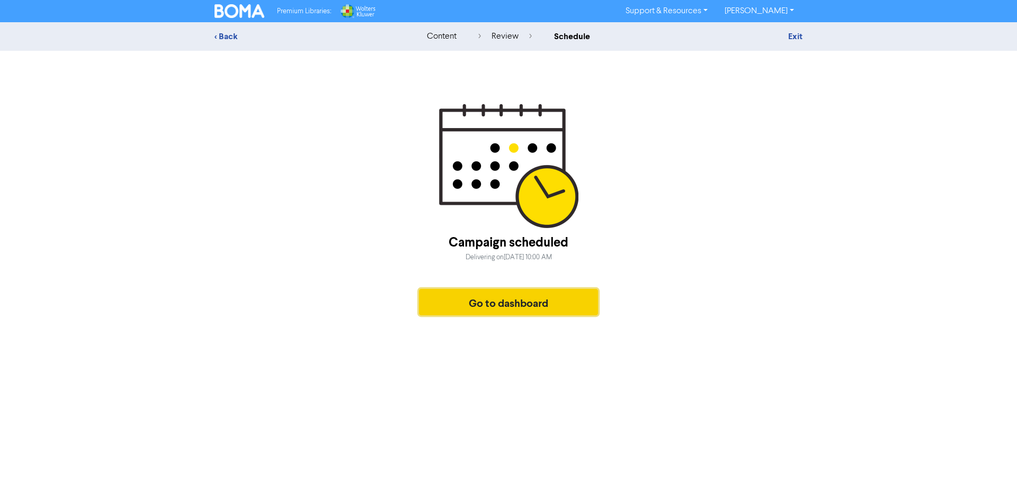
click at [544, 302] on button "Go to dashboard" at bounding box center [508, 302] width 179 height 26
